Goal: Complete application form

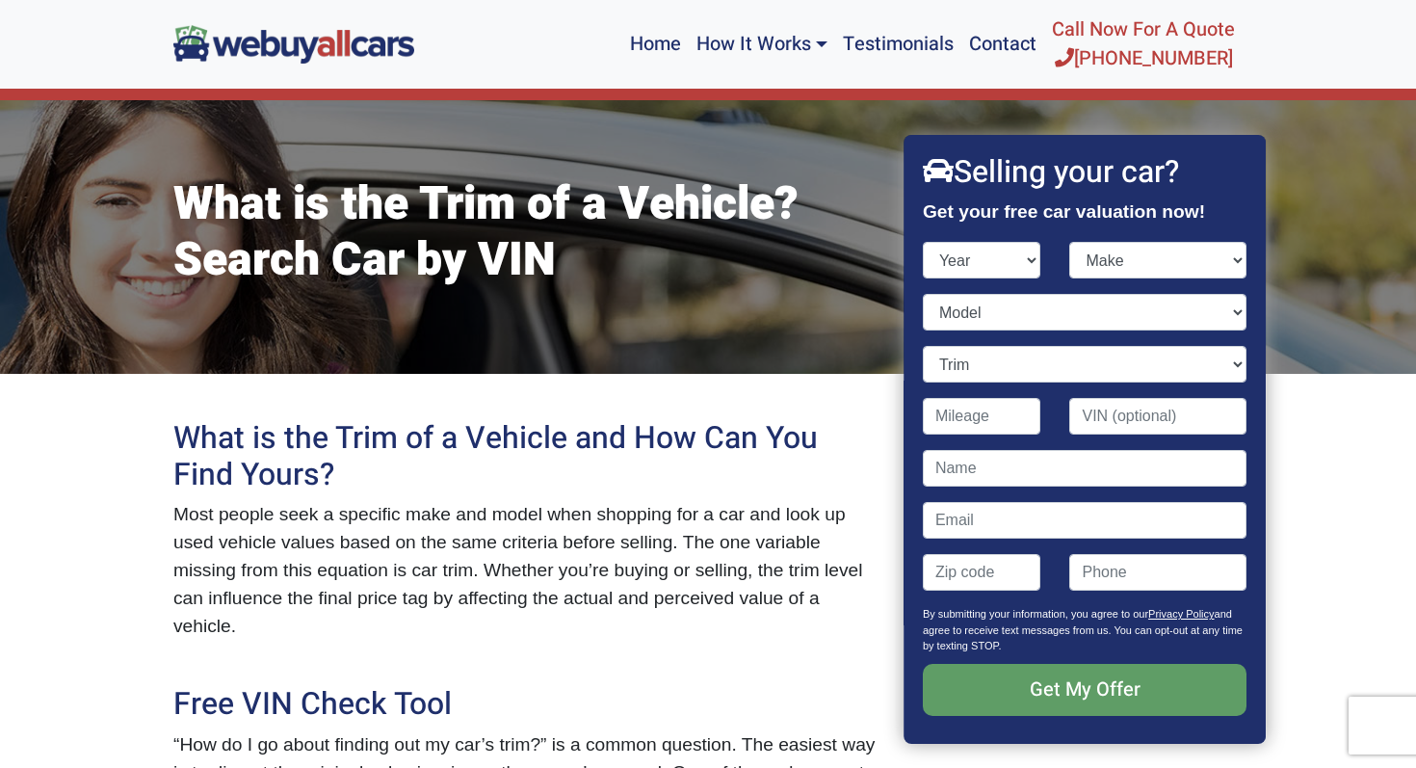
select select "2023"
click at [923, 242] on select "Year [DATE] 2024 2023 2022 2021 2020 2019 2018 2017 2016 2015 2014 2013 2012 20…" at bounding box center [982, 260] width 118 height 37
click at [1075, 260] on select "Make" at bounding box center [1158, 260] width 177 height 37
click at [1070, 242] on select "Make Acura Audi BMW Buick Cadillac Chevrolet Ford Genesis GMC Honda Hyundai INF…" at bounding box center [1158, 260] width 177 height 37
click at [1118, 260] on select "Make Acura Audi BMW Buick Cadillac Chevrolet Ford Genesis GMC Honda Hyundai INF…" at bounding box center [1158, 260] width 177 height 37
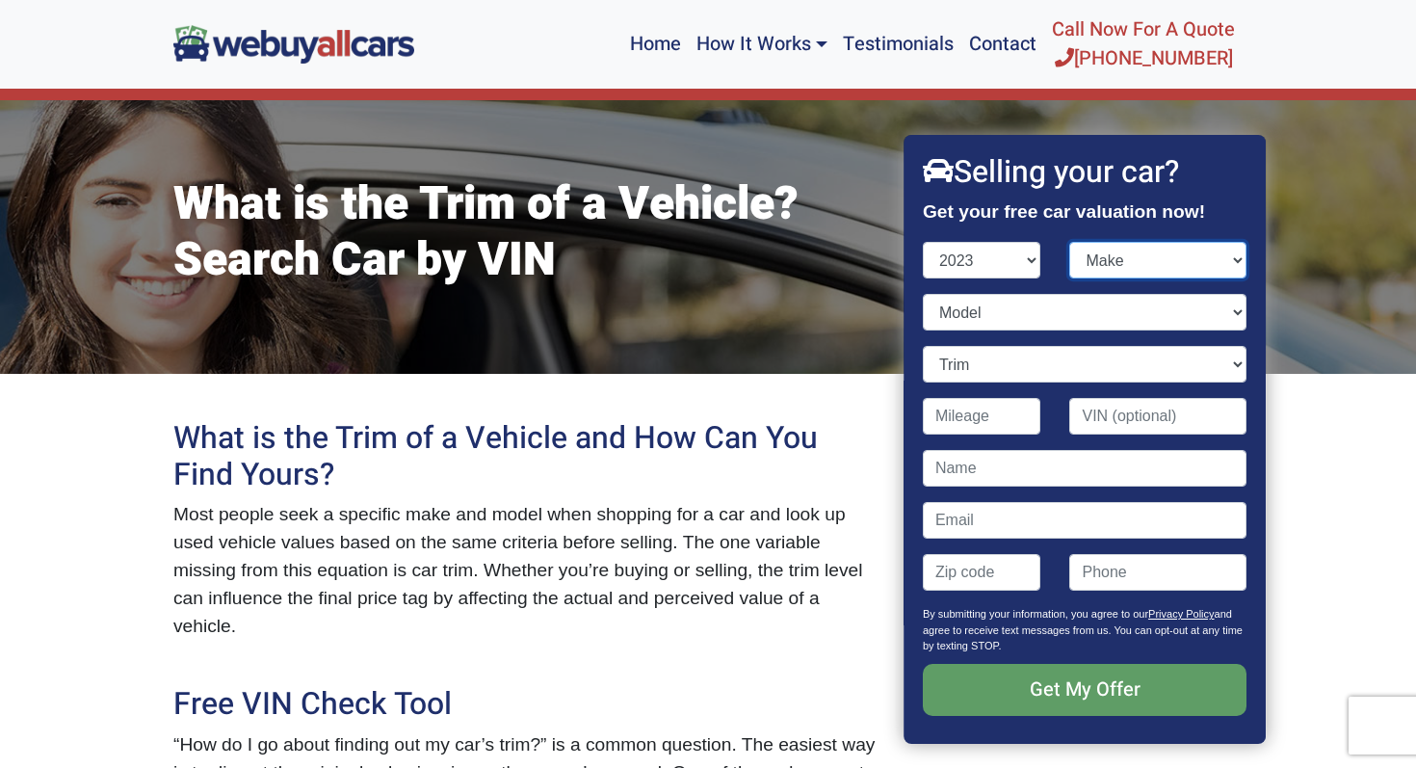
select select "Kia"
click at [1070, 242] on select "Make Acura Audi BMW Buick Cadillac Chevrolet Ford Genesis GMC Honda Hyundai INF…" at bounding box center [1158, 260] width 177 height 37
click at [1077, 320] on select "Model" at bounding box center [1085, 312] width 324 height 37
select select "K5"
click at [923, 294] on select "Model [DATE] Forte K5 Seltos Sorento Hybrid Sorento Plug-In Hybrid Soul Sportag…" at bounding box center [1085, 312] width 324 height 37
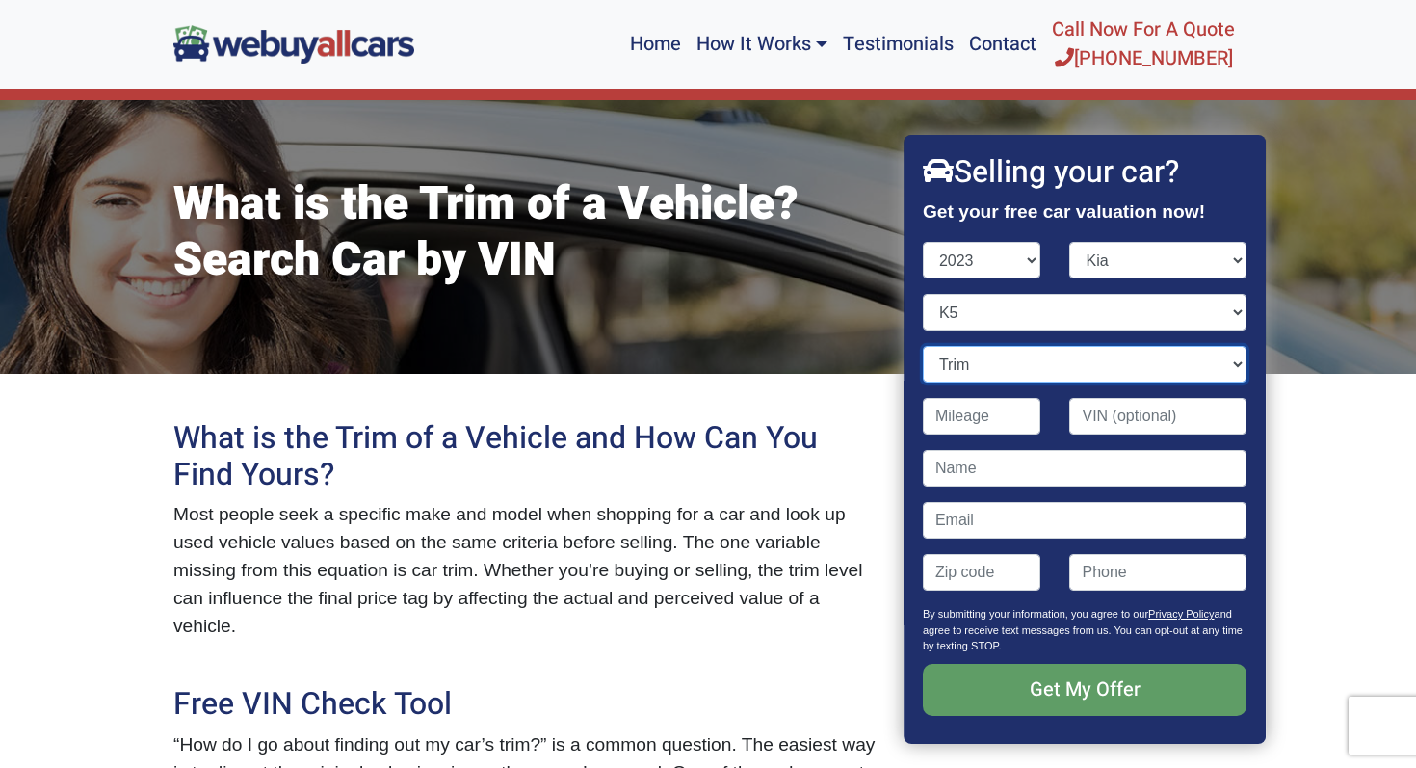
click at [1015, 366] on select "Trim" at bounding box center [1085, 364] width 324 height 37
